Goal: Task Accomplishment & Management: Use online tool/utility

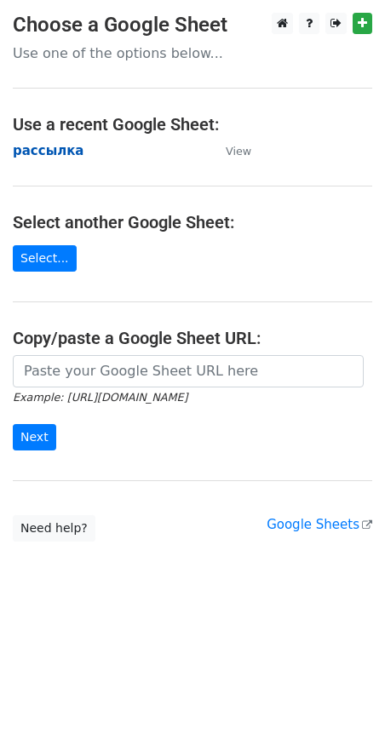
click at [49, 156] on strong "рассылка" at bounding box center [48, 150] width 71 height 15
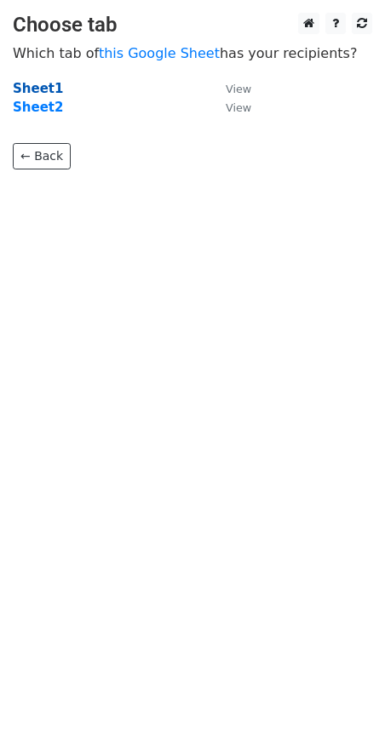
click at [41, 91] on strong "Sheet1" at bounding box center [38, 88] width 50 height 15
